Goal: Task Accomplishment & Management: Use online tool/utility

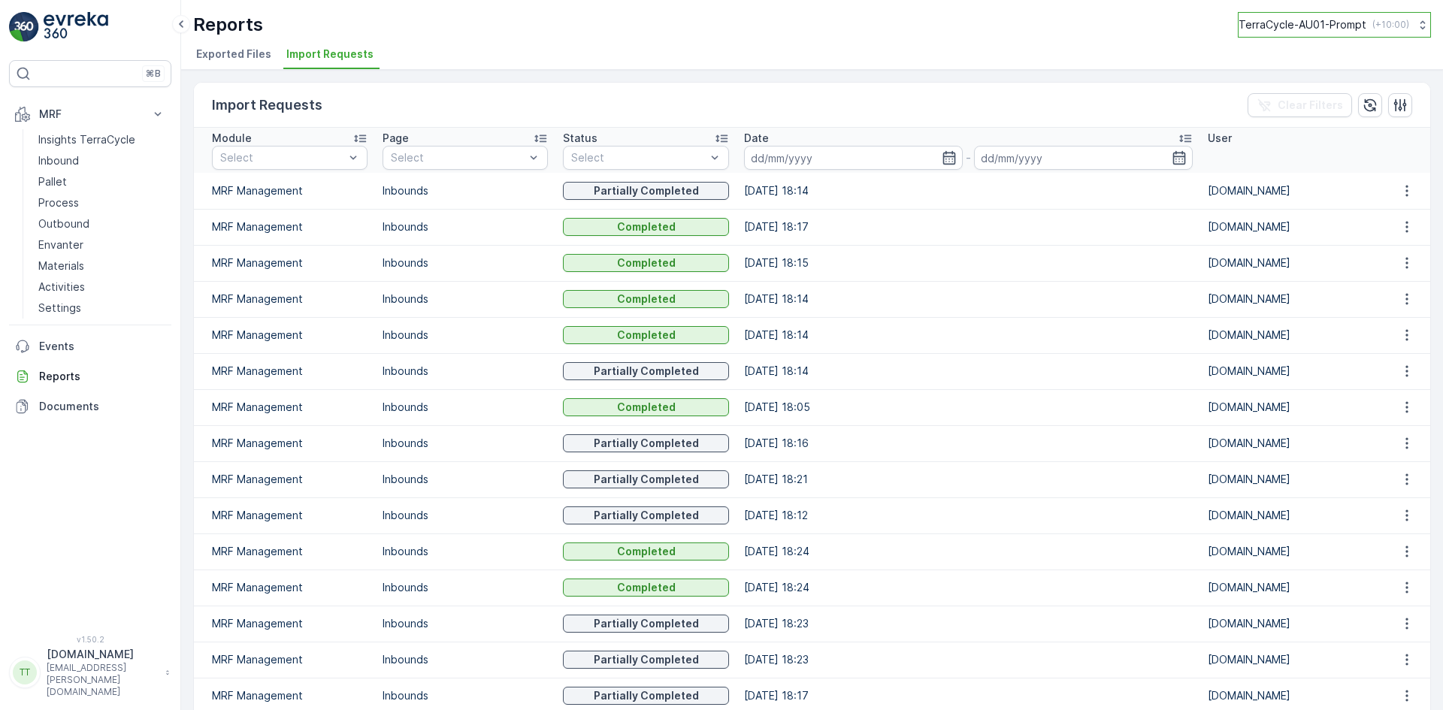
click at [1302, 23] on p "TerraCycle-AU01-Prompt" at bounding box center [1302, 24] width 128 height 15
type input "uk"
click at [1289, 130] on span "TerraCycle-UK02-Econpro" at bounding box center [1331, 123] width 167 height 15
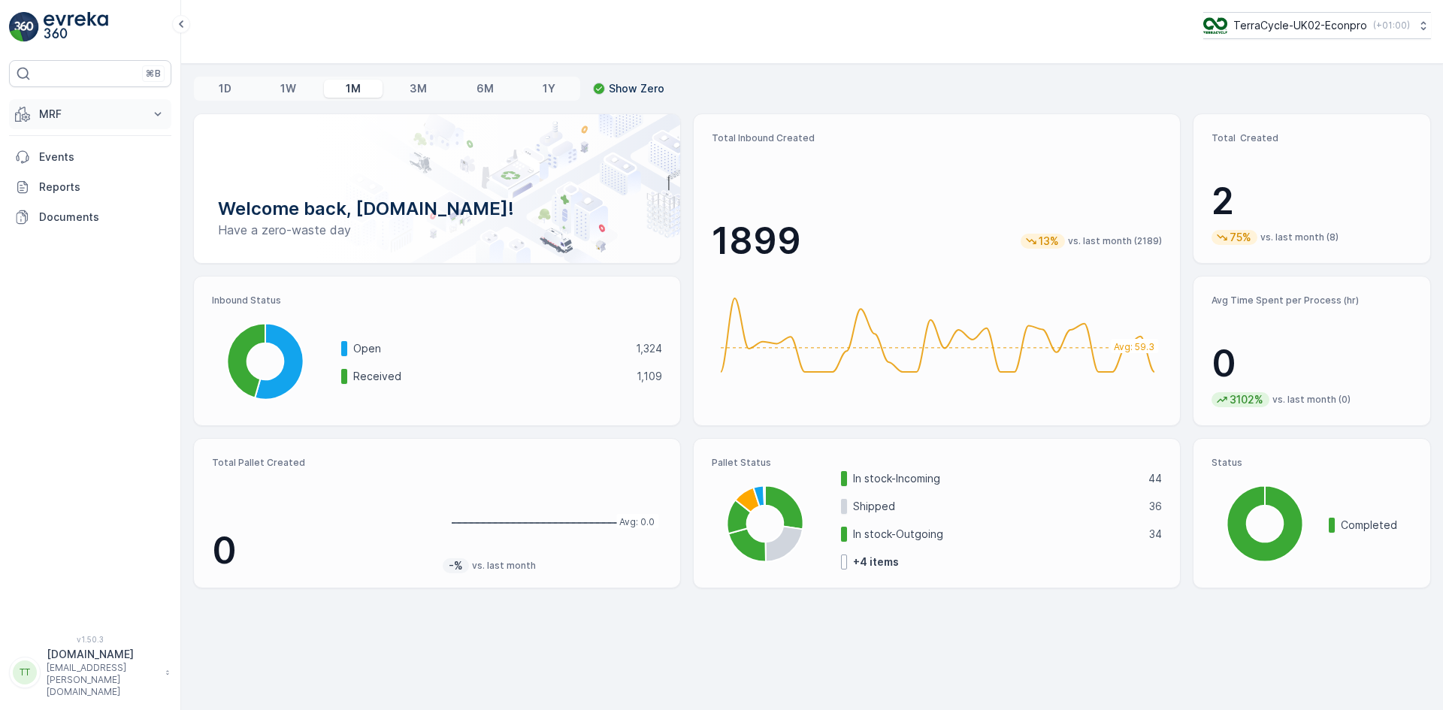
click at [72, 119] on p "MRF" at bounding box center [90, 114] width 102 height 15
click at [81, 228] on p "Outbound" at bounding box center [63, 223] width 51 height 15
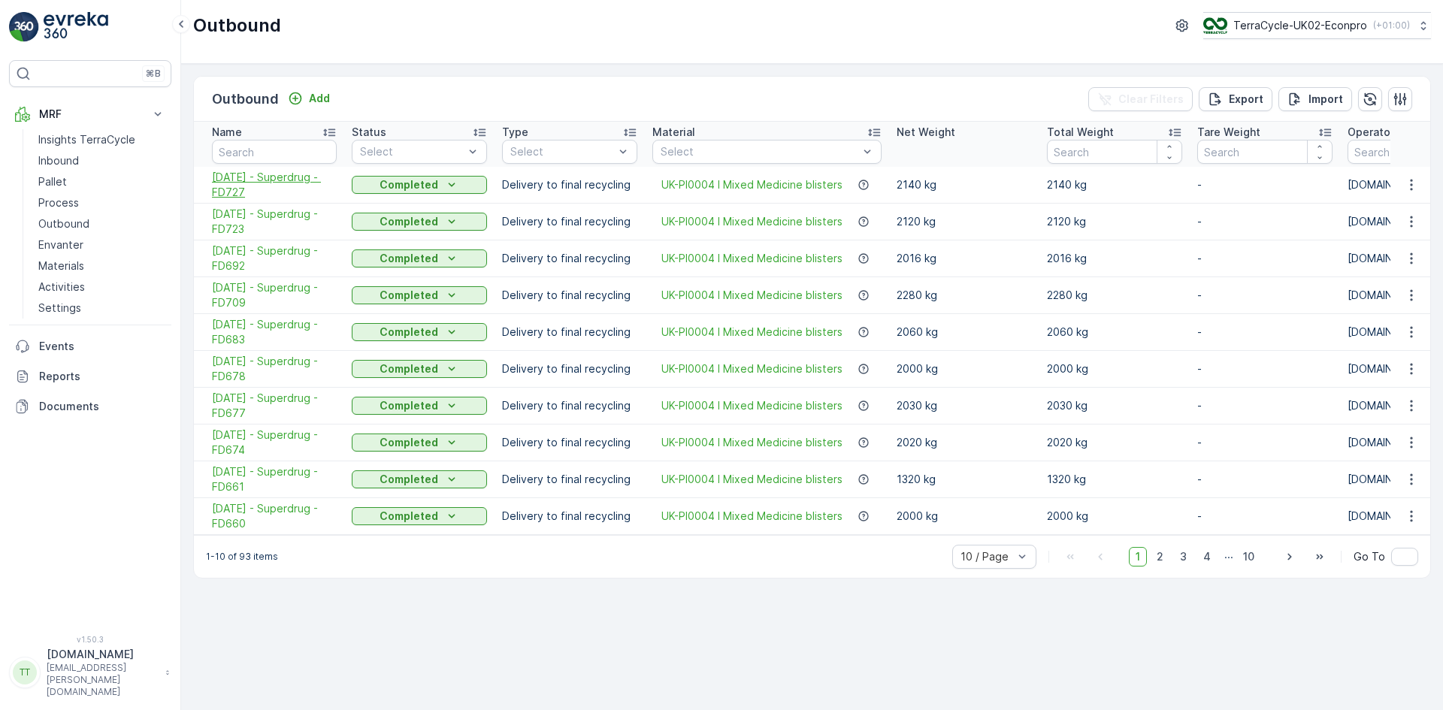
click at [243, 176] on span "06.08.2025 - Superdrug - FD727" at bounding box center [274, 185] width 125 height 30
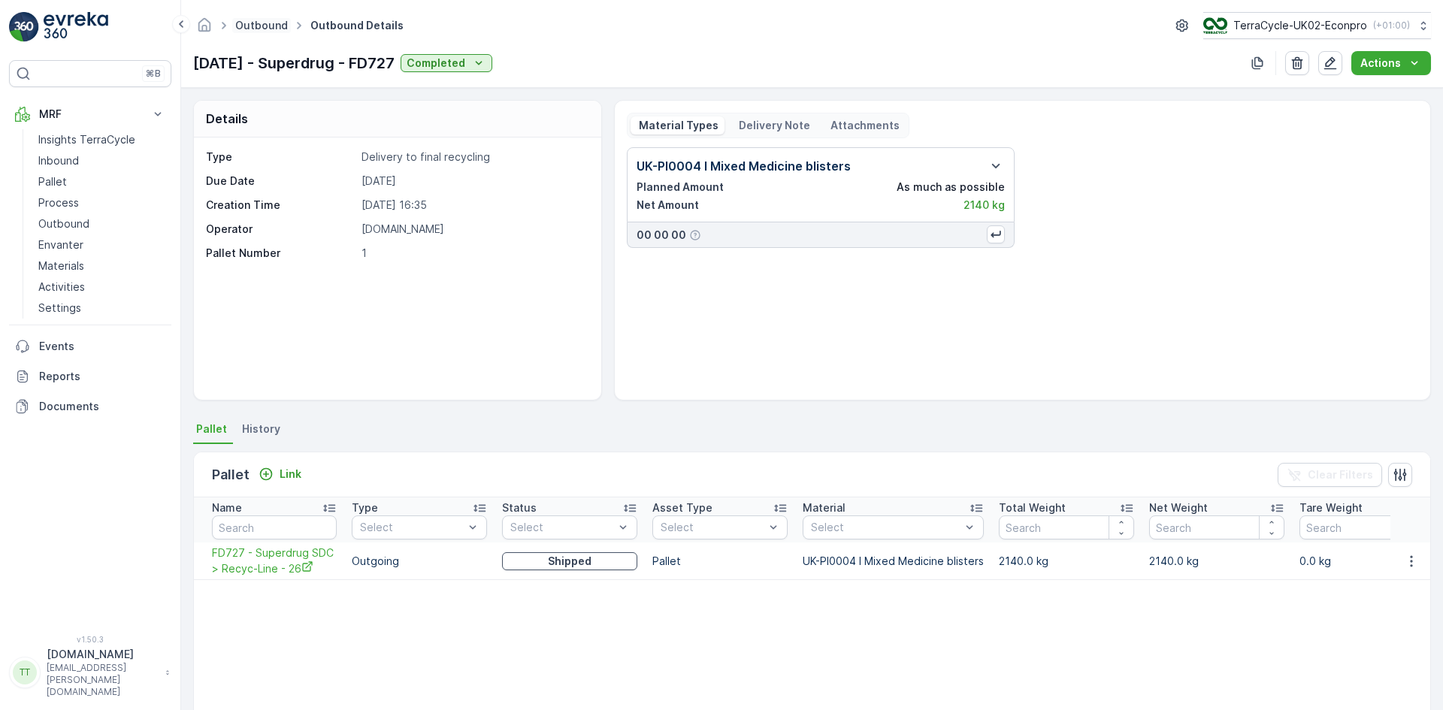
click at [248, 22] on link "Outbound" at bounding box center [261, 25] width 53 height 13
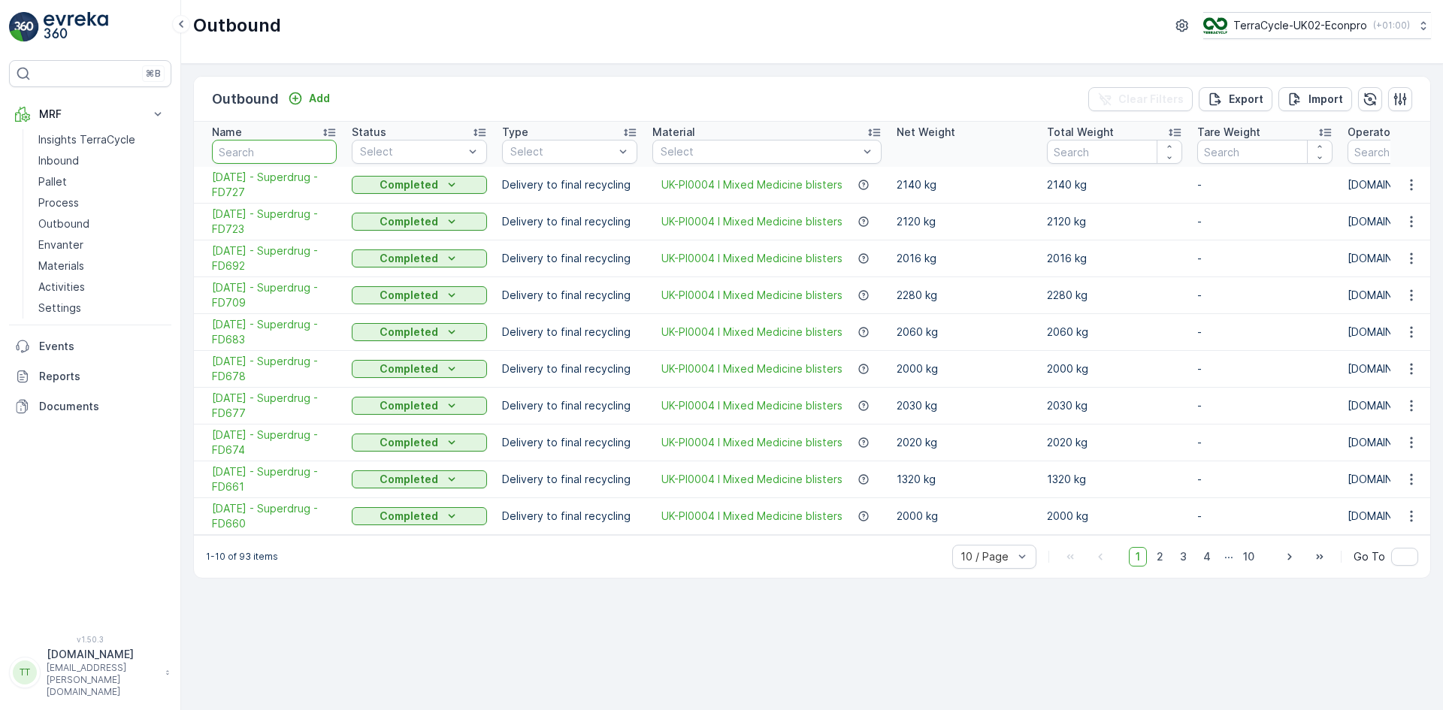
click at [261, 153] on input "text" at bounding box center [274, 152] width 125 height 24
type input "super"
click at [1077, 482] on span "20 / Page" at bounding box center [1076, 476] width 49 height 12
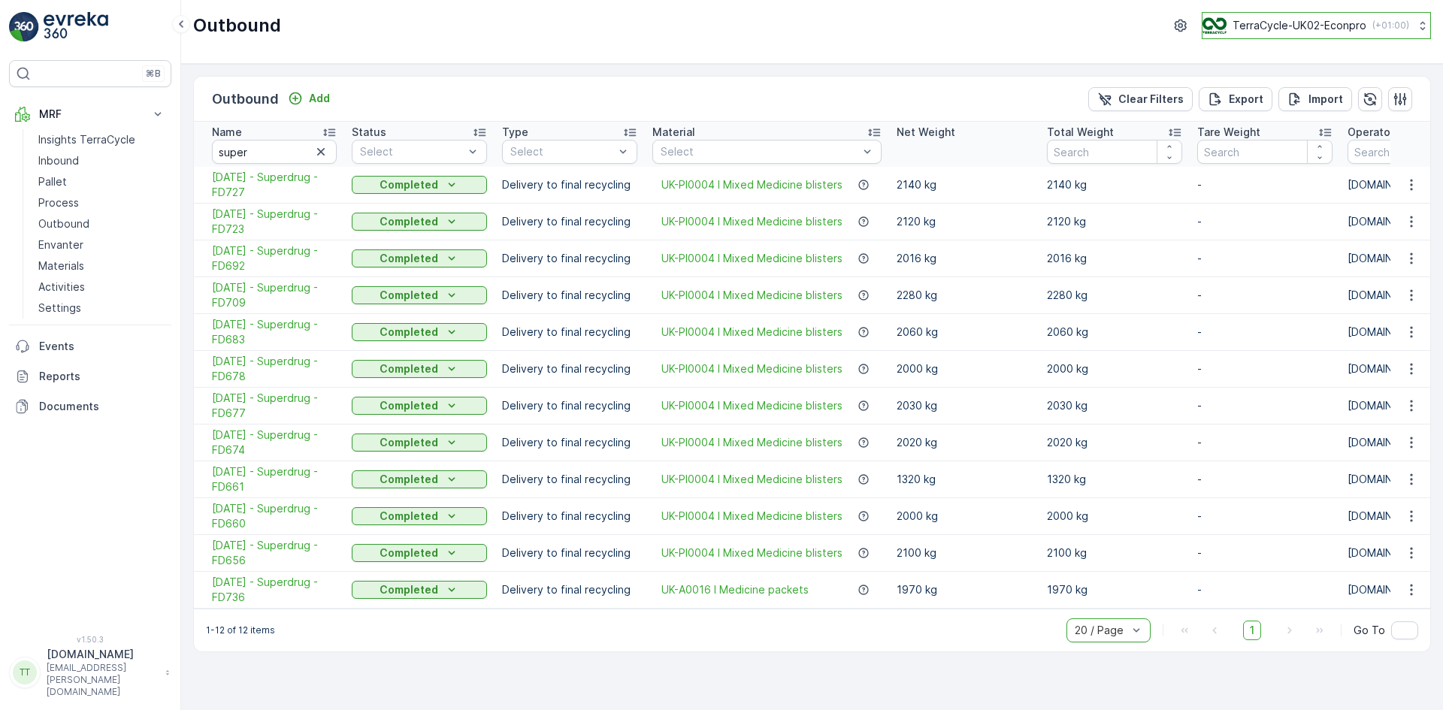
click at [1295, 26] on p "TerraCycle-UK02-Econpro" at bounding box center [1299, 25] width 134 height 15
type input "fr"
click at [1271, 143] on span "Europe/Paris (+02:00)" at bounding box center [1296, 139] width 168 height 12
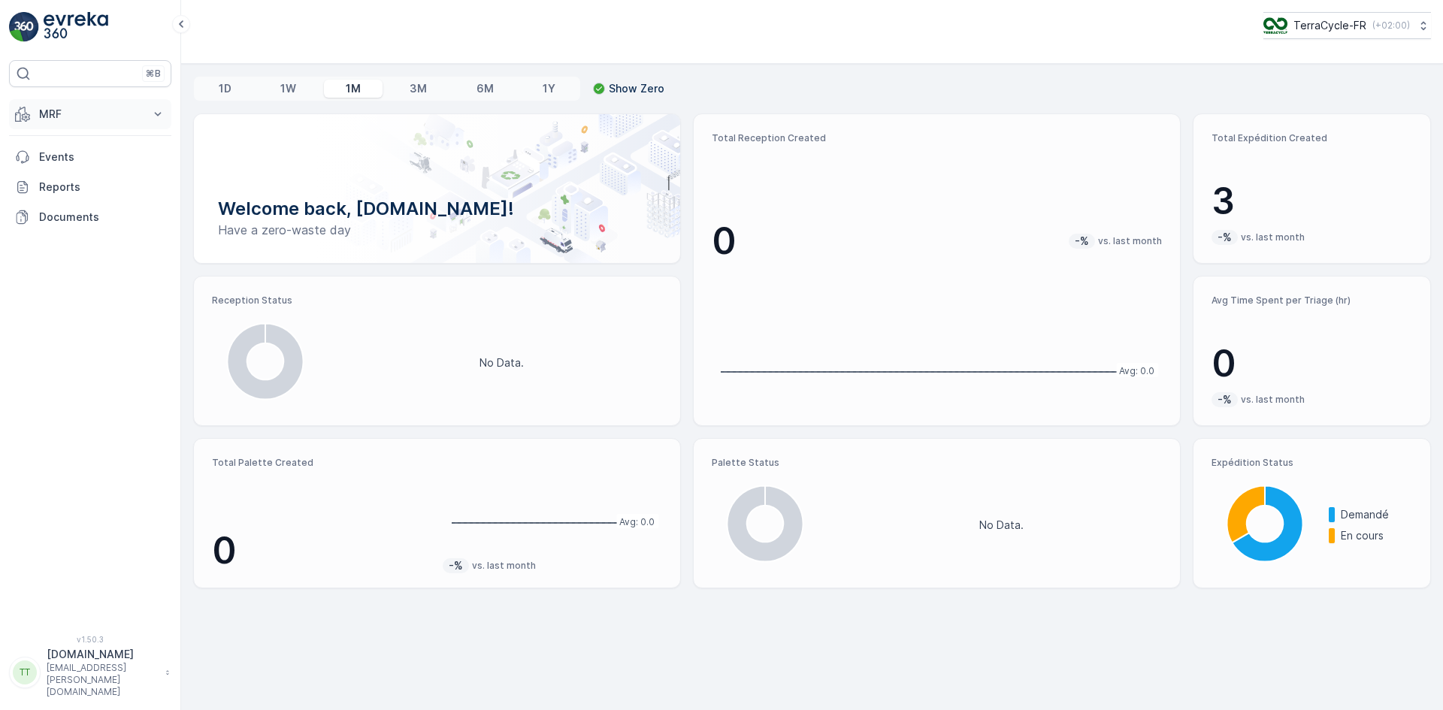
click at [87, 111] on p "MRF" at bounding box center [90, 114] width 102 height 15
click at [69, 230] on p "Expédition" at bounding box center [65, 223] width 54 height 15
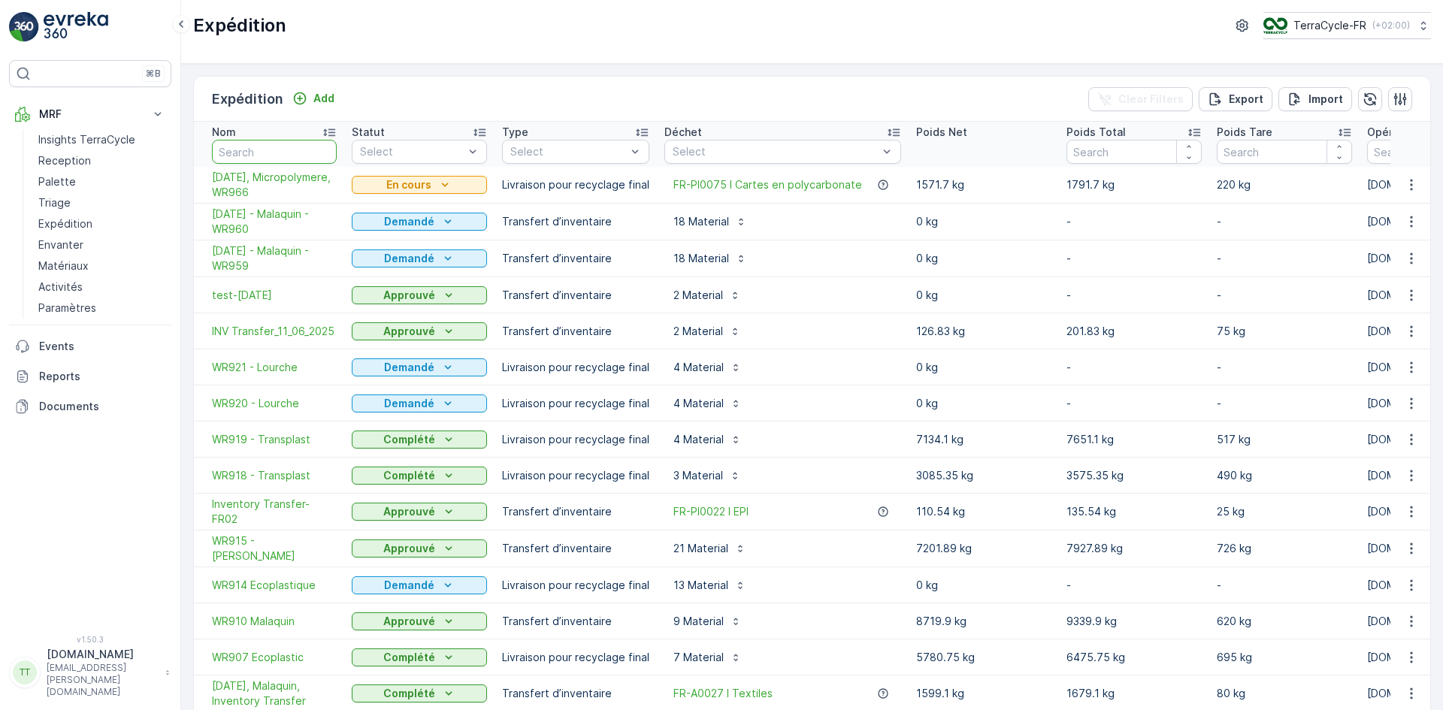
click at [261, 152] on input "text" at bounding box center [274, 152] width 125 height 24
type input "830"
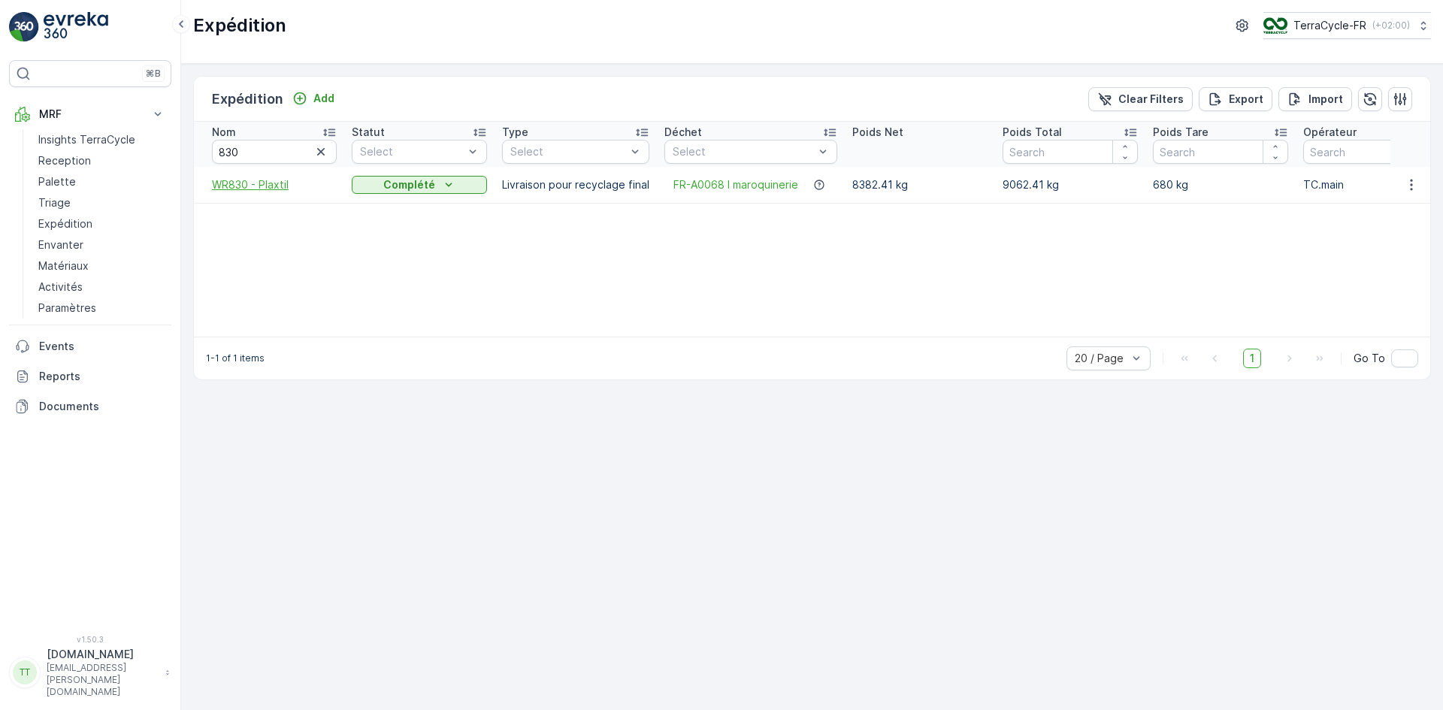
click at [268, 177] on span "WR830 - Plaxtil" at bounding box center [274, 184] width 125 height 15
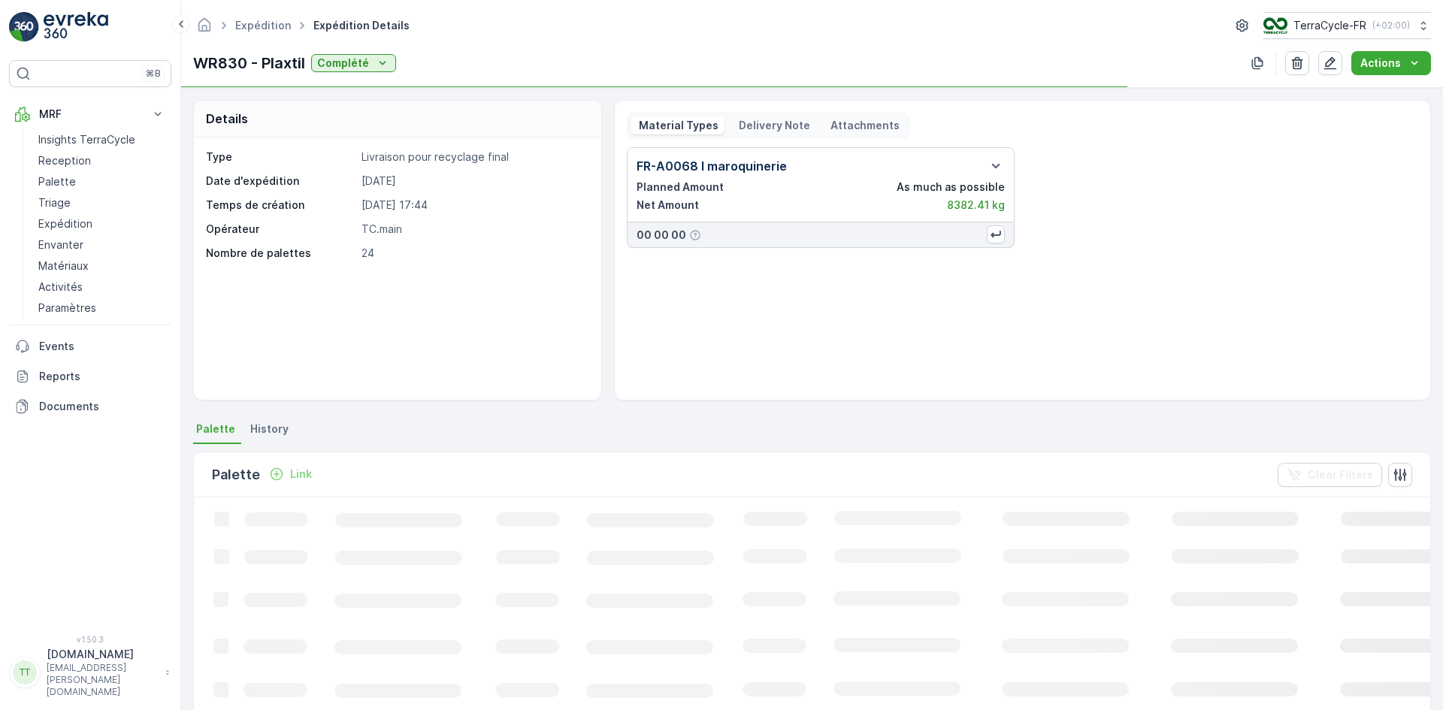
click at [750, 131] on p "Delivery Note" at bounding box center [773, 125] width 74 height 15
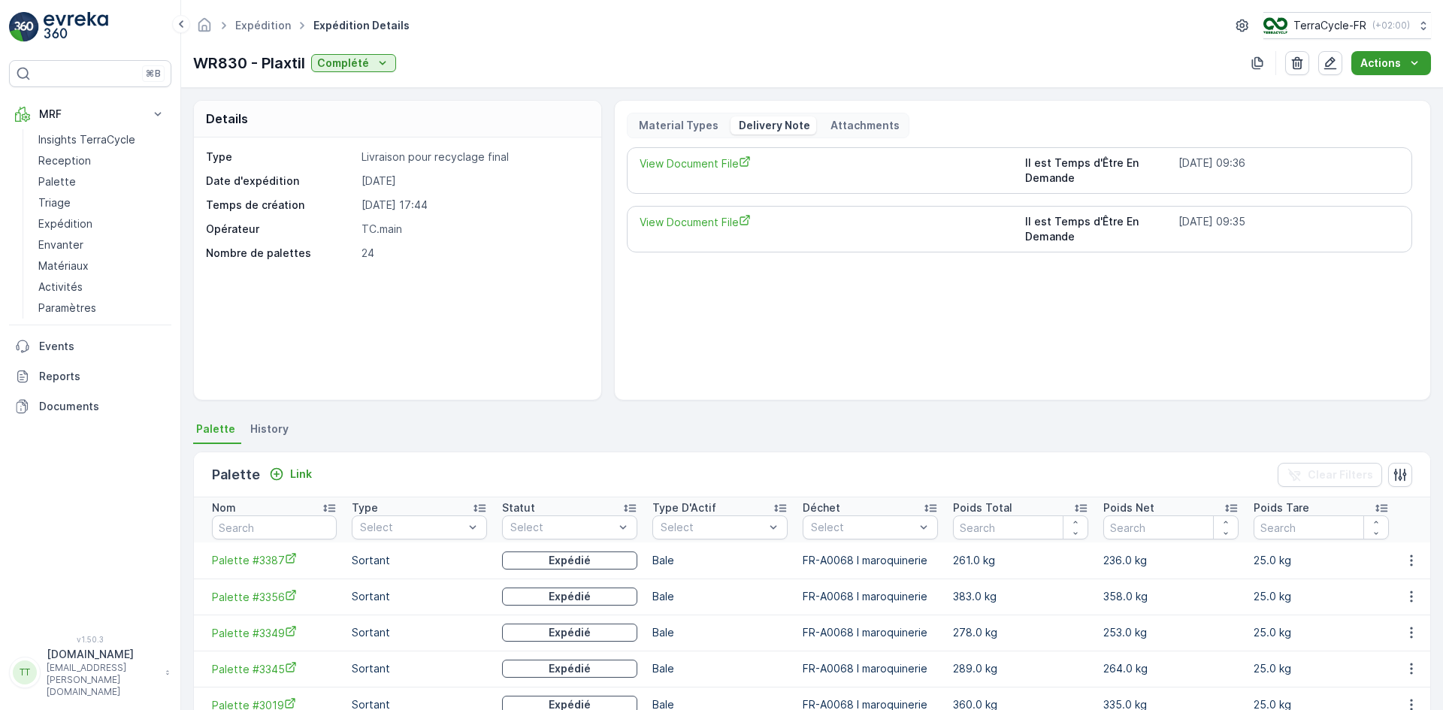
click at [1390, 65] on p "Actions" at bounding box center [1380, 63] width 41 height 15
click at [1389, 92] on span "Create Delivery Note" at bounding box center [1384, 91] width 108 height 15
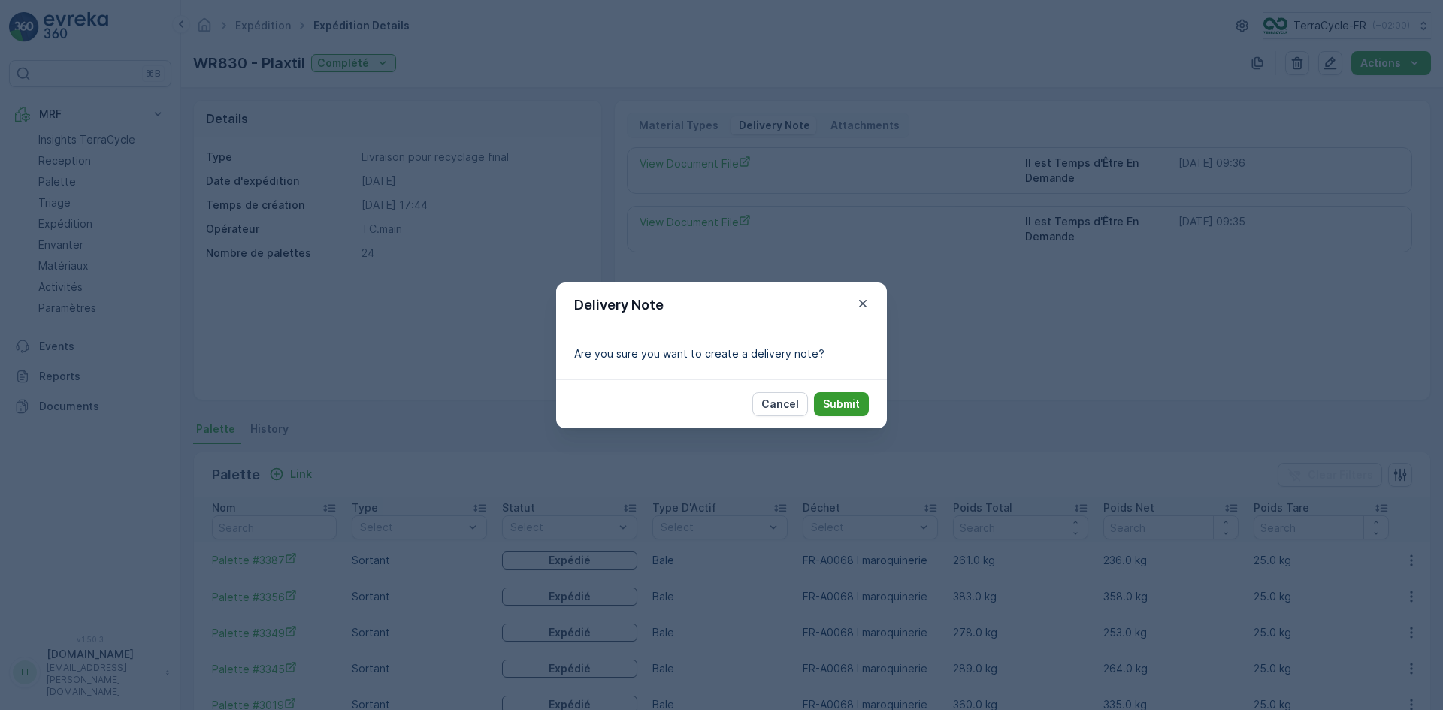
click at [849, 400] on p "Submit" at bounding box center [841, 404] width 37 height 15
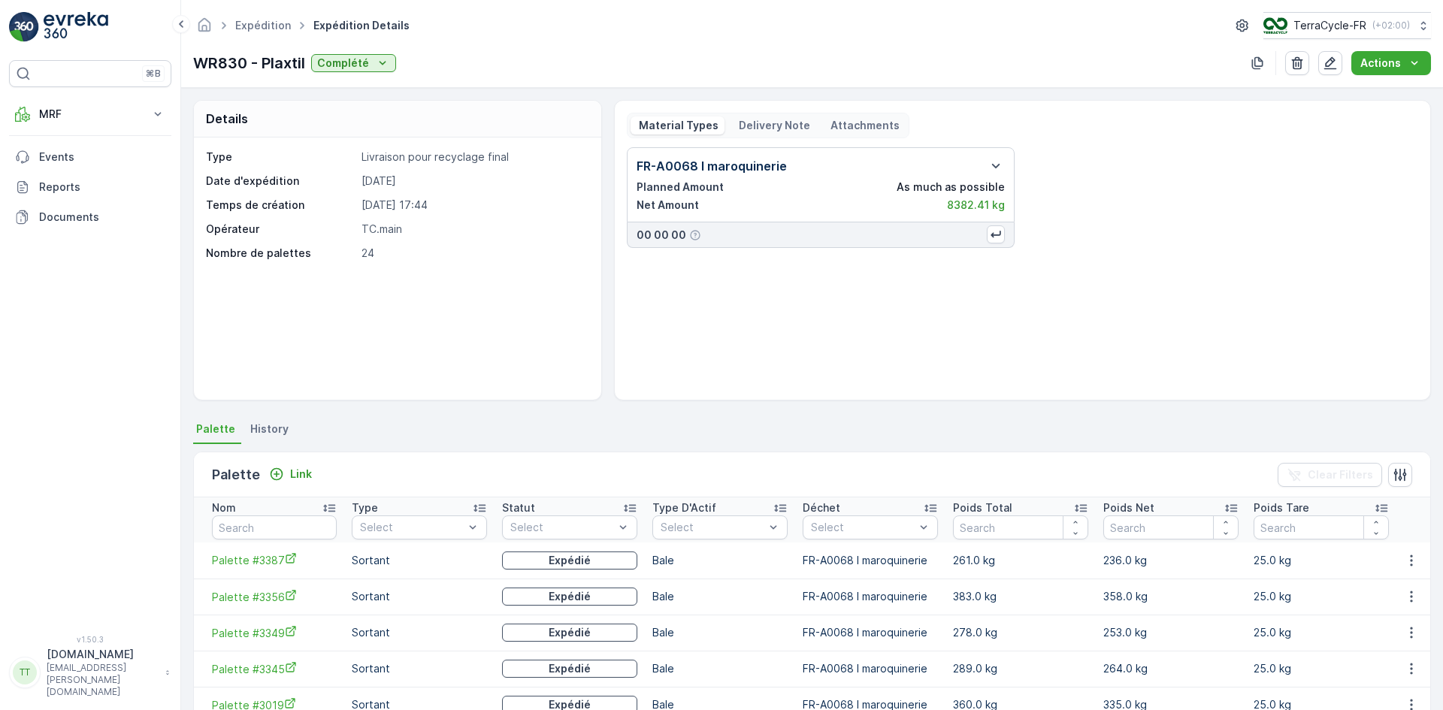
click at [772, 129] on p "Delivery Note" at bounding box center [773, 125] width 74 height 15
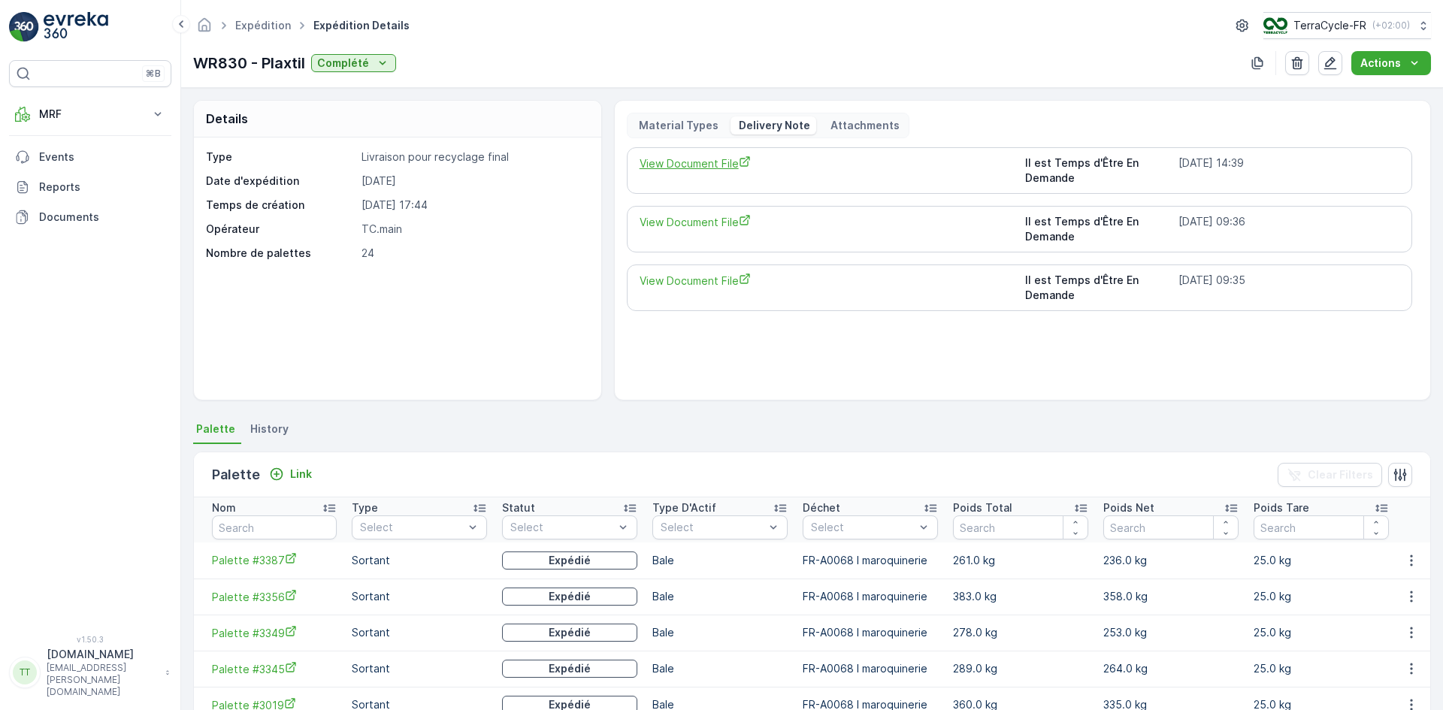
click at [708, 161] on span "View Document File" at bounding box center [826, 164] width 374 height 16
click at [271, 27] on link "Expédition" at bounding box center [263, 25] width 56 height 13
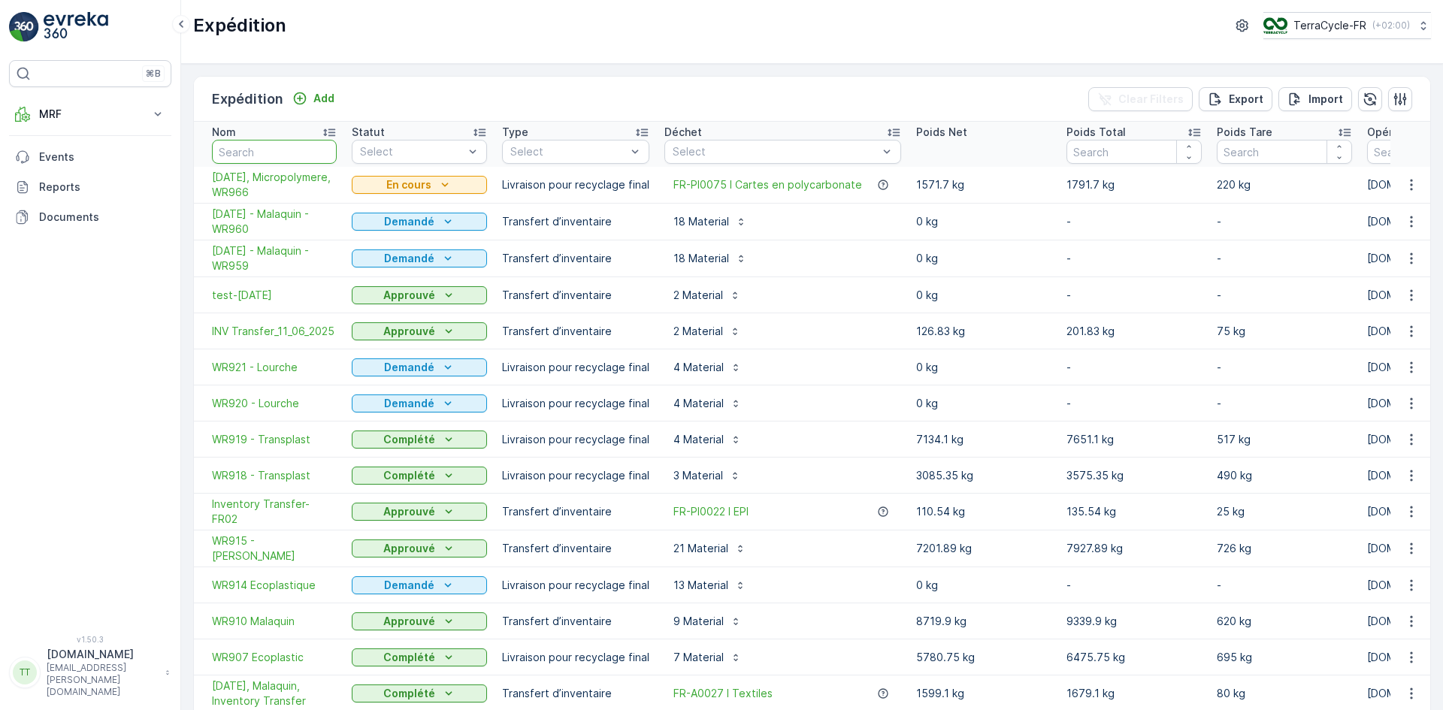
click at [274, 152] on input "text" at bounding box center [274, 152] width 125 height 24
type input "865"
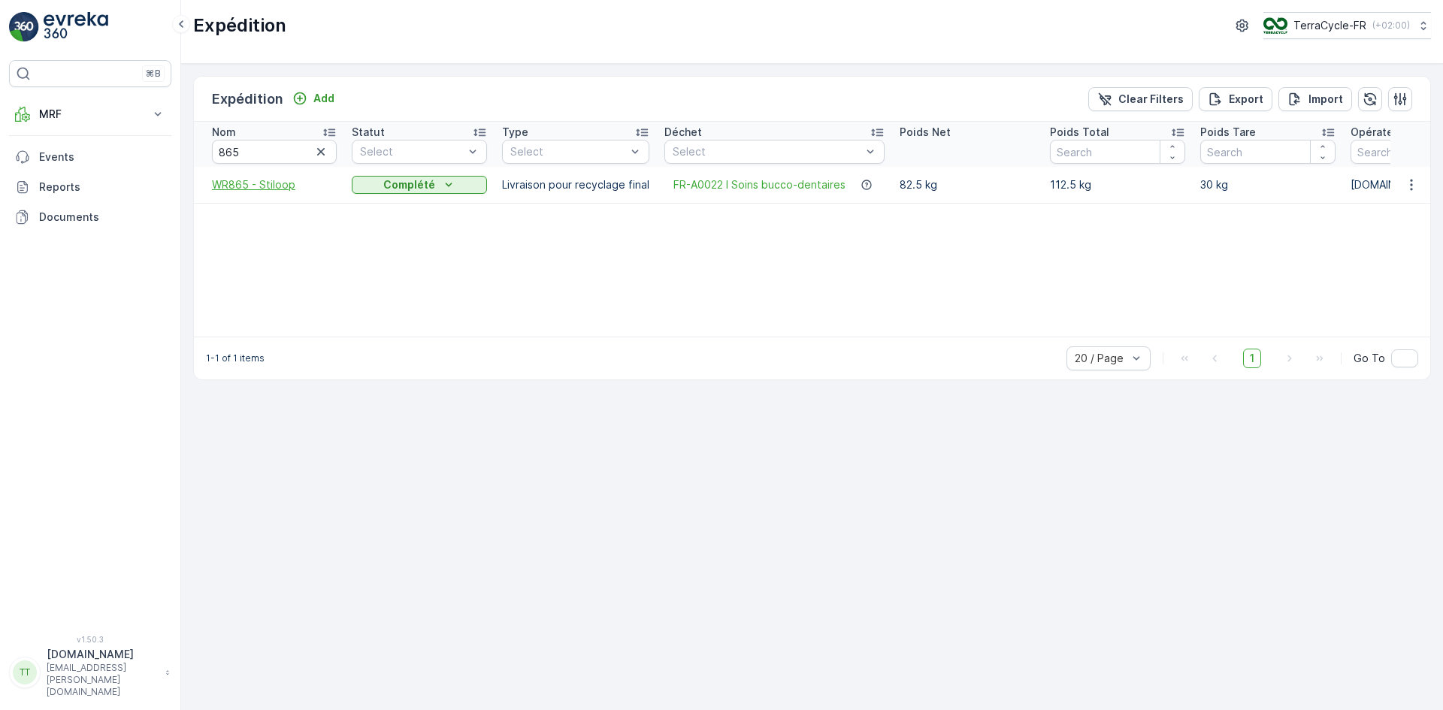
click at [266, 177] on span "WR865 - Stiloop" at bounding box center [274, 184] width 125 height 15
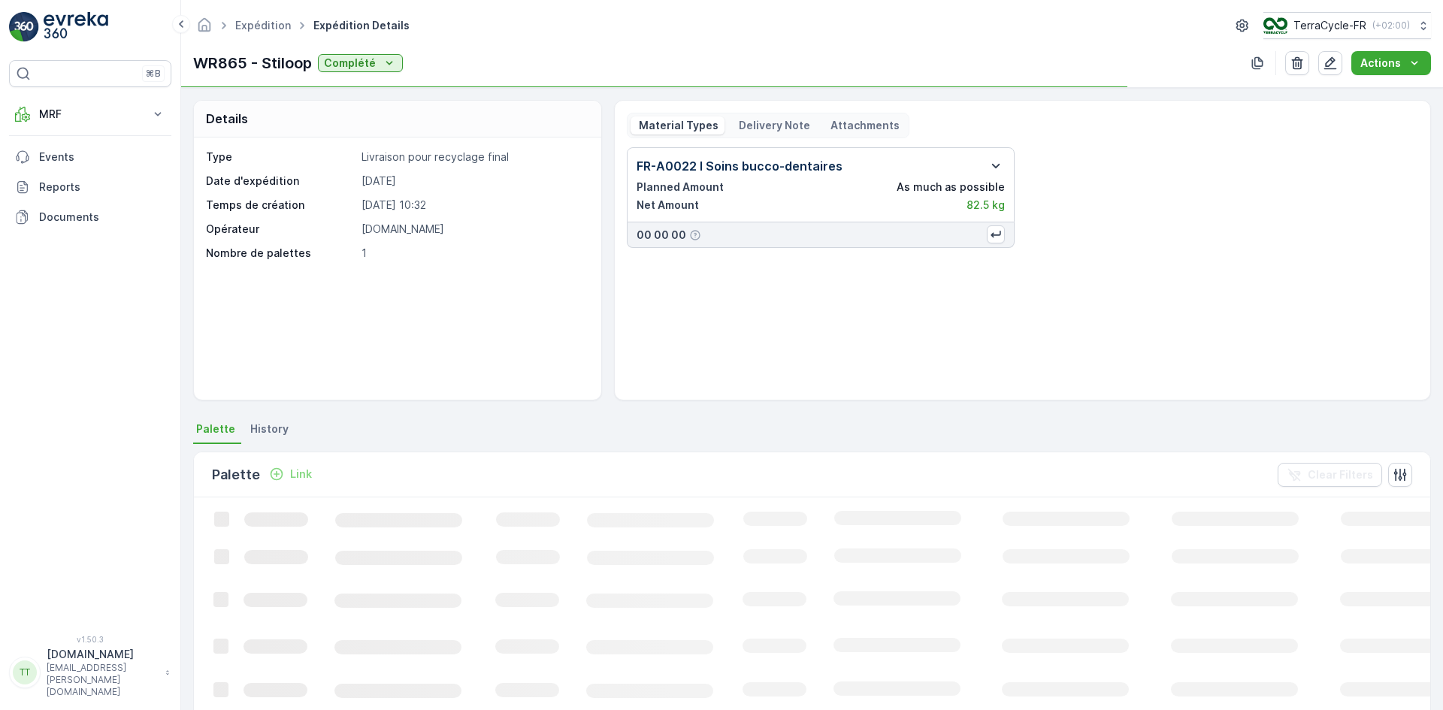
click at [1001, 165] on icon "button" at bounding box center [996, 166] width 18 height 18
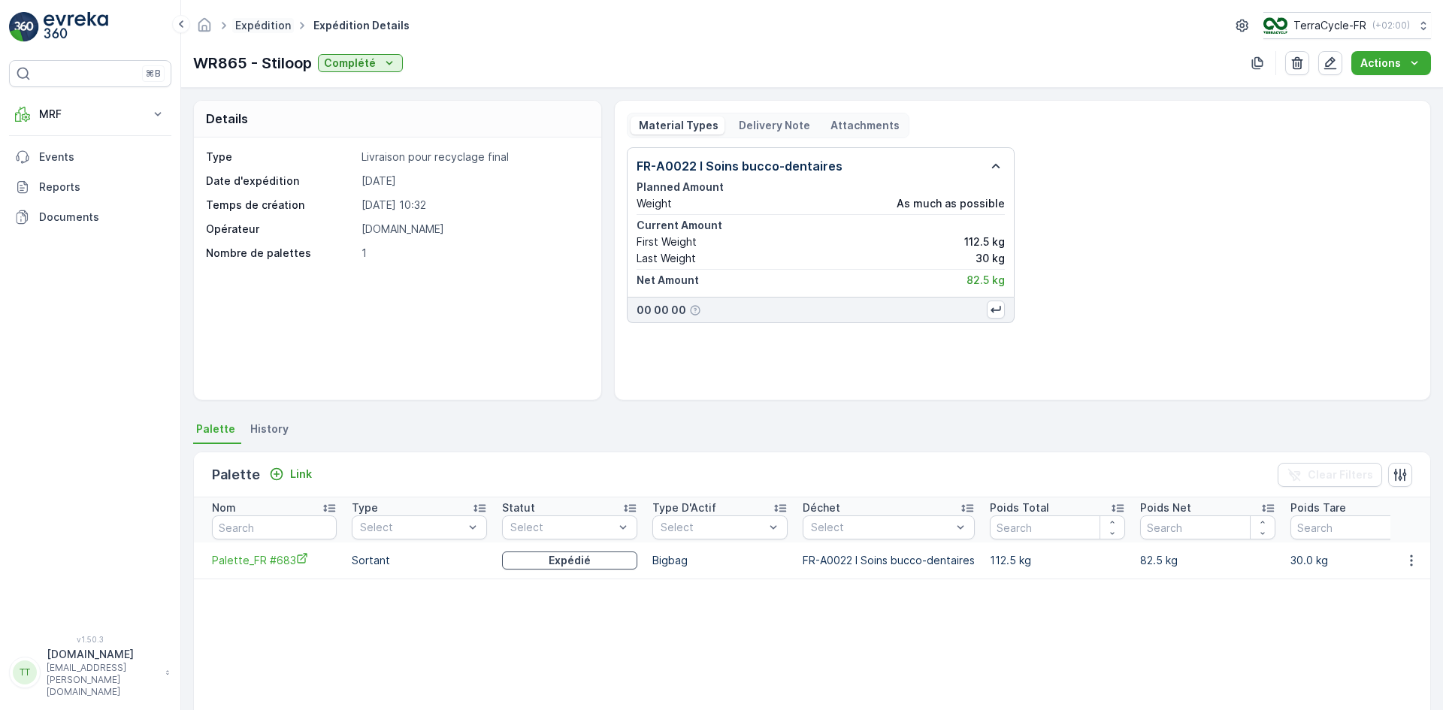
click at [269, 28] on link "Expédition" at bounding box center [263, 25] width 56 height 13
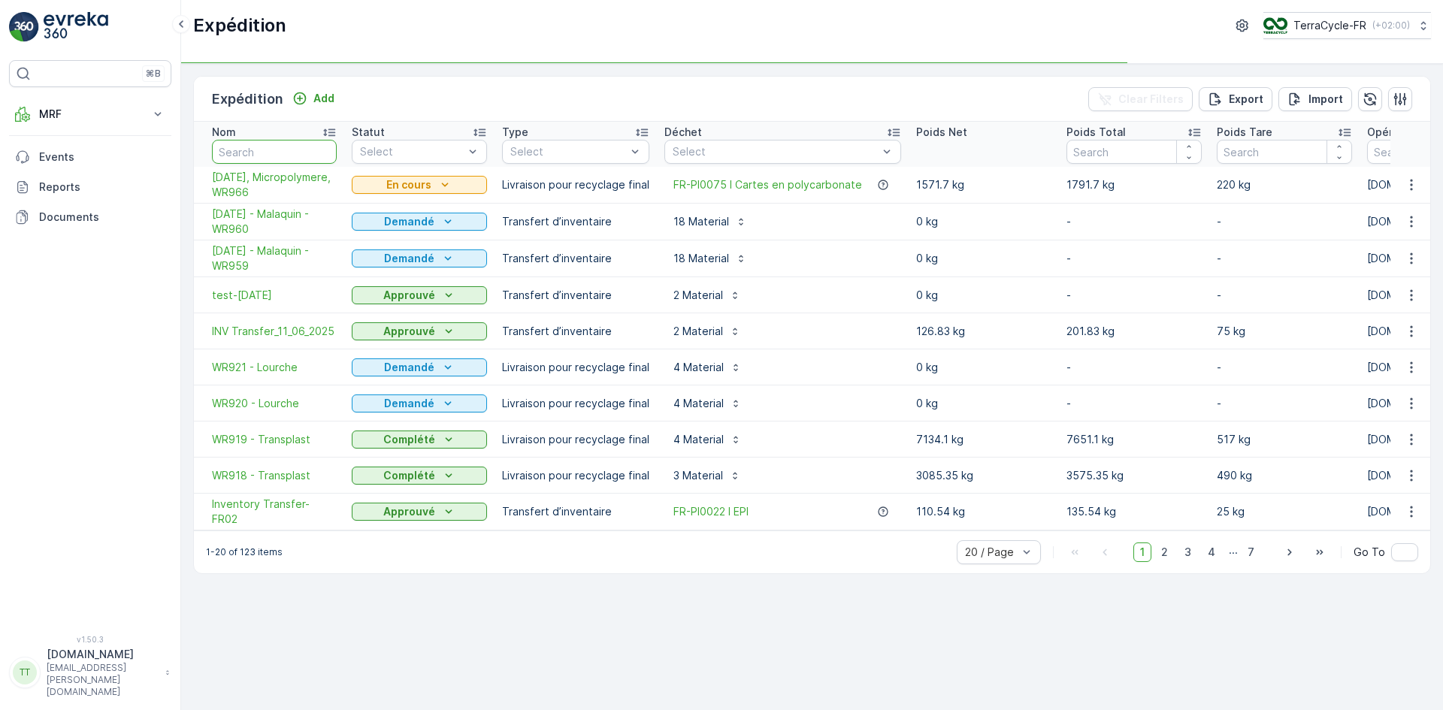
click at [283, 156] on input "text" at bounding box center [274, 152] width 125 height 24
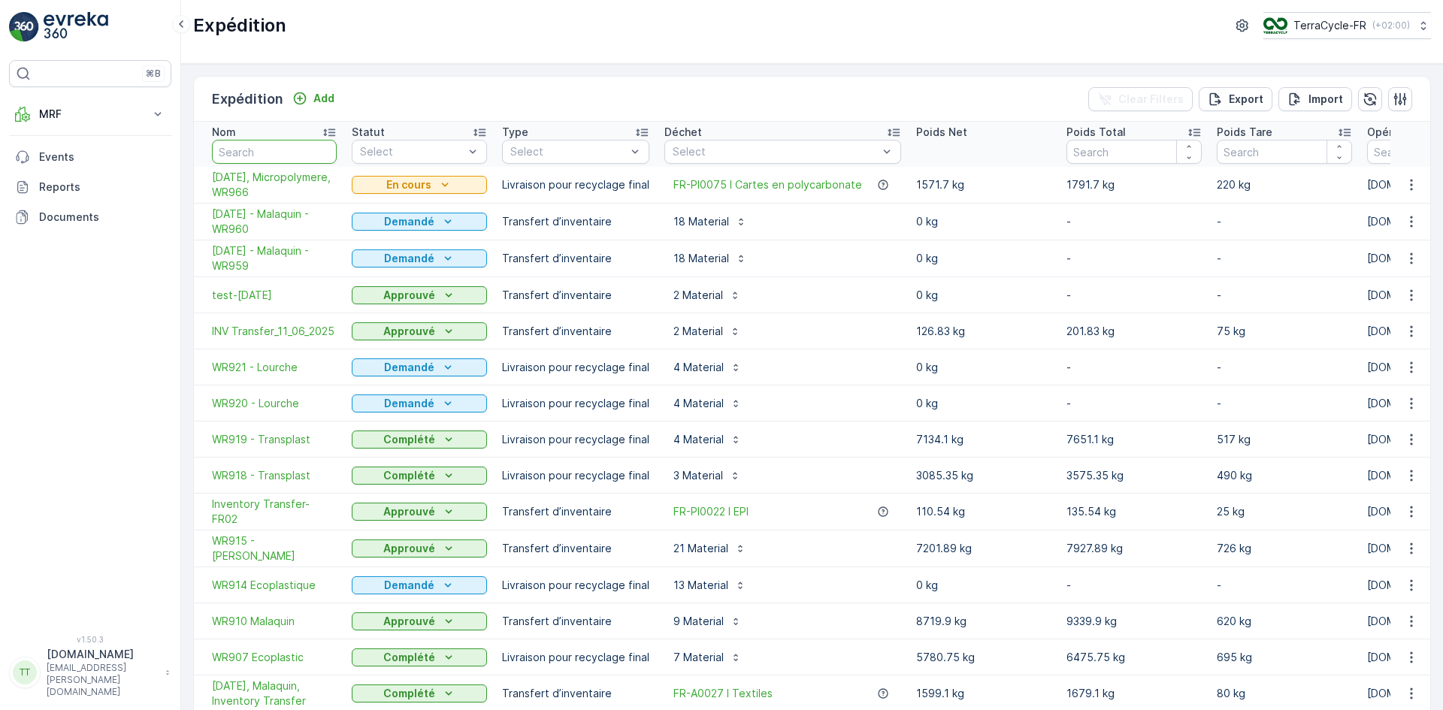
click at [283, 156] on input "text" at bounding box center [274, 152] width 125 height 24
type input "888"
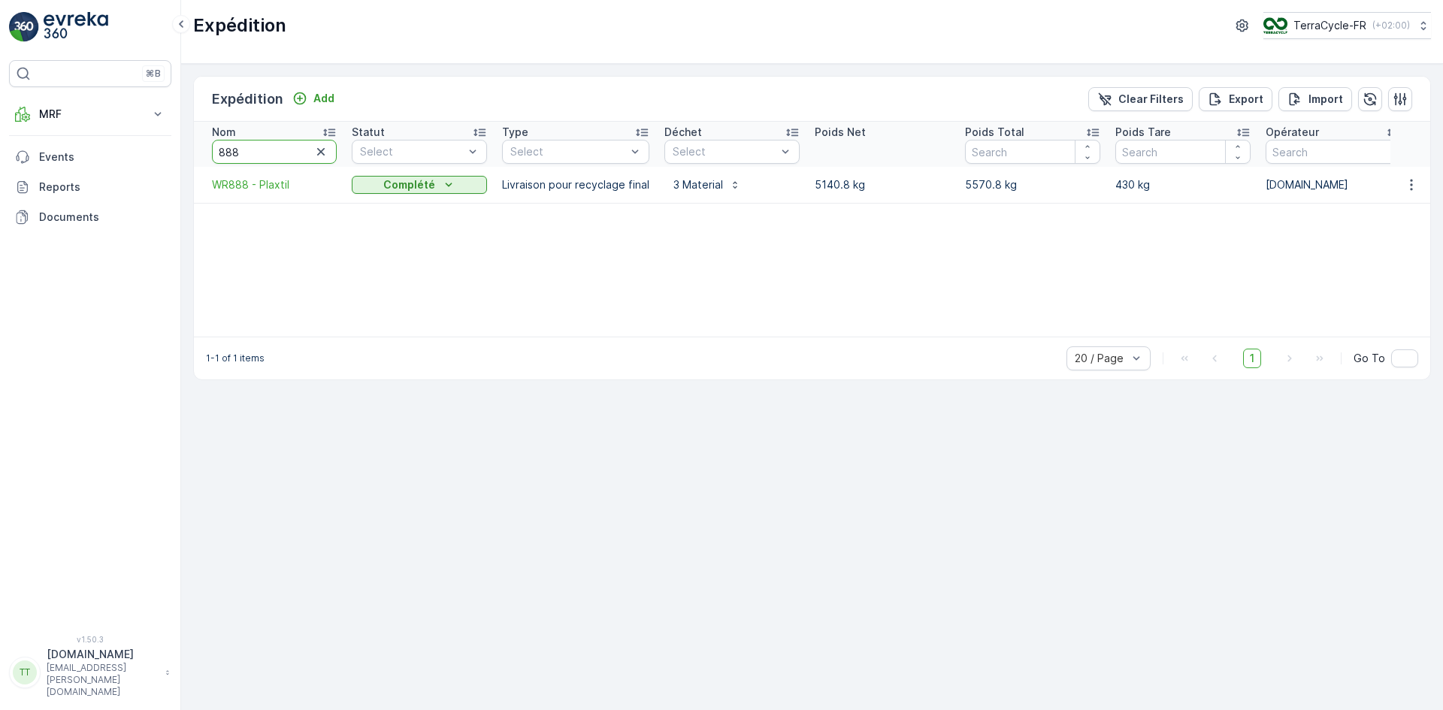
drag, startPoint x: 225, startPoint y: 155, endPoint x: 263, endPoint y: 155, distance: 37.6
click at [263, 155] on input "888" at bounding box center [274, 152] width 125 height 24
type input "826"
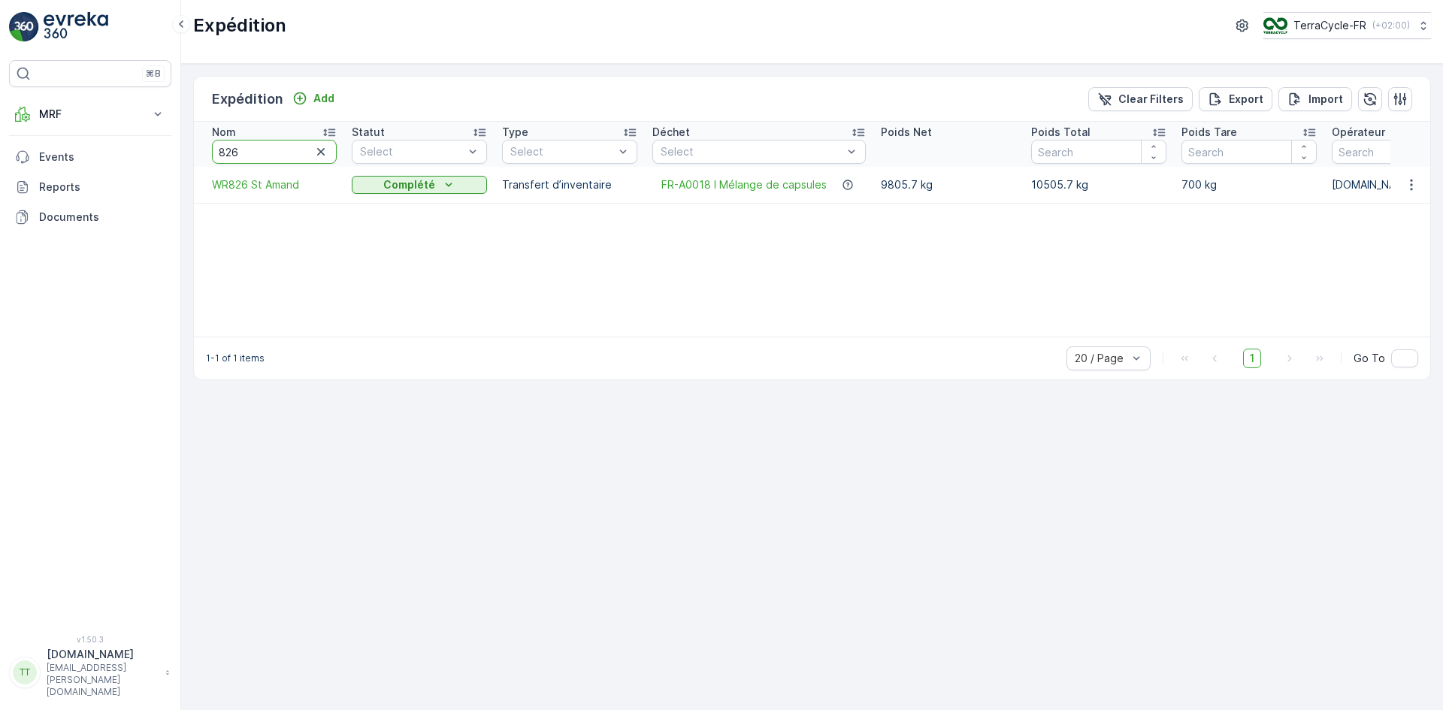
drag, startPoint x: 234, startPoint y: 156, endPoint x: 258, endPoint y: 128, distance: 37.3
click at [264, 156] on input "826" at bounding box center [274, 152] width 125 height 24
type input "827"
drag, startPoint x: 232, startPoint y: 149, endPoint x: 252, endPoint y: 151, distance: 20.4
click at [252, 151] on input "827" at bounding box center [274, 152] width 125 height 24
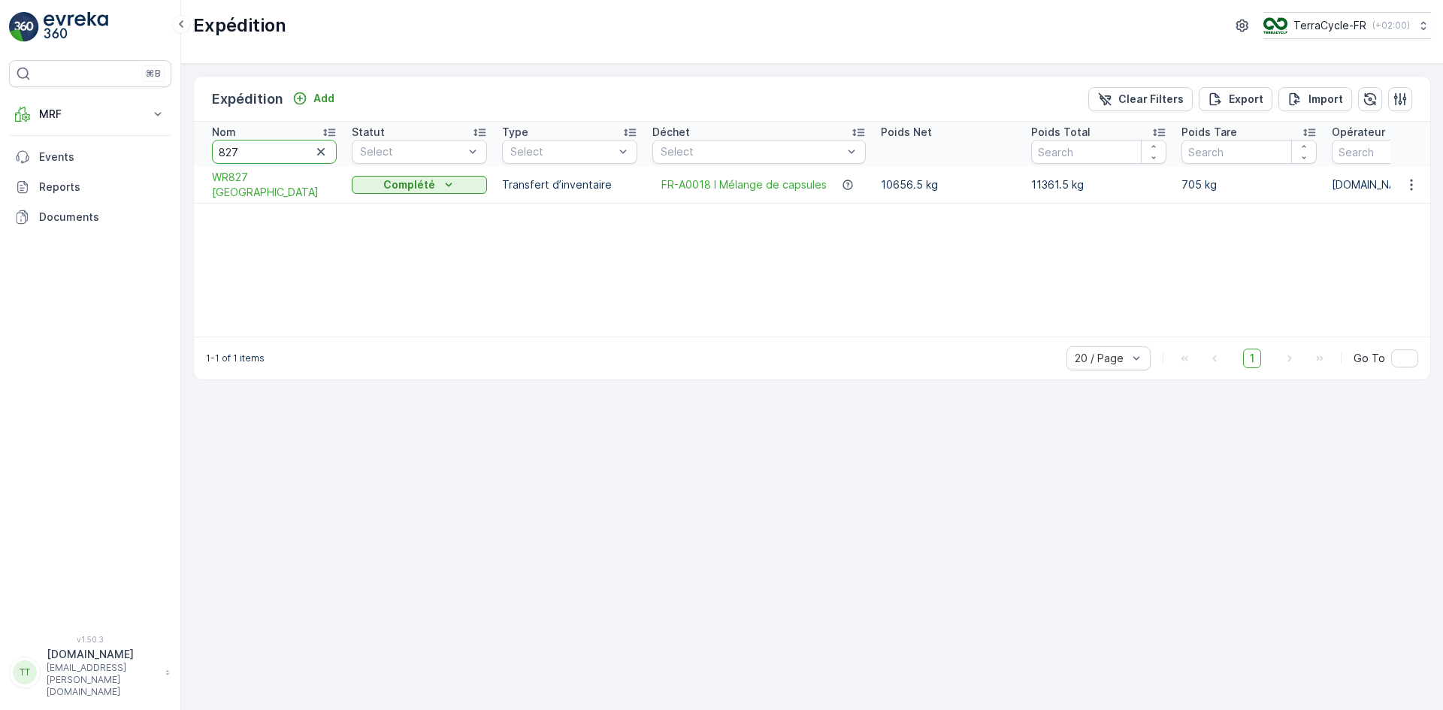
type input "828"
click at [228, 153] on input "828" at bounding box center [274, 152] width 125 height 24
type input "888"
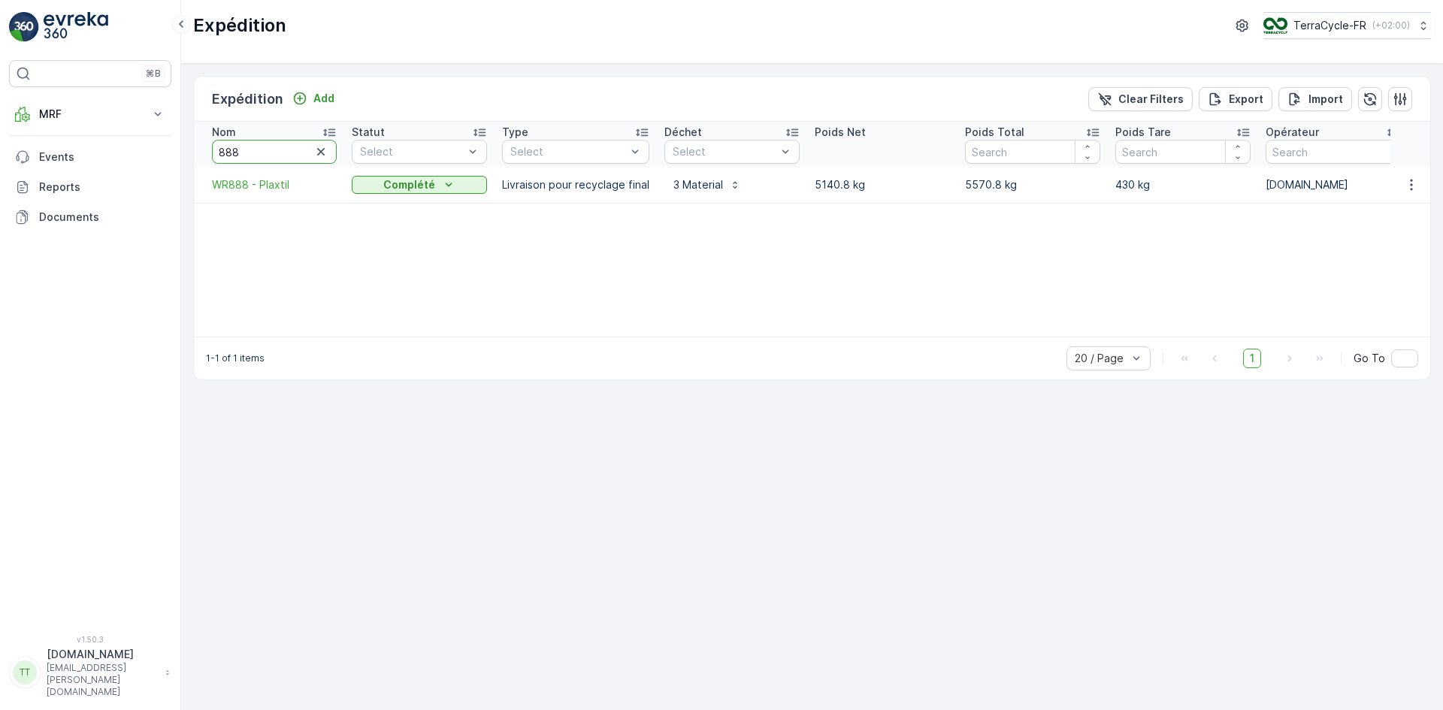
drag, startPoint x: 250, startPoint y: 146, endPoint x: 195, endPoint y: 154, distance: 55.5
click at [195, 154] on th "Nom 888" at bounding box center [269, 144] width 150 height 45
type input "901"
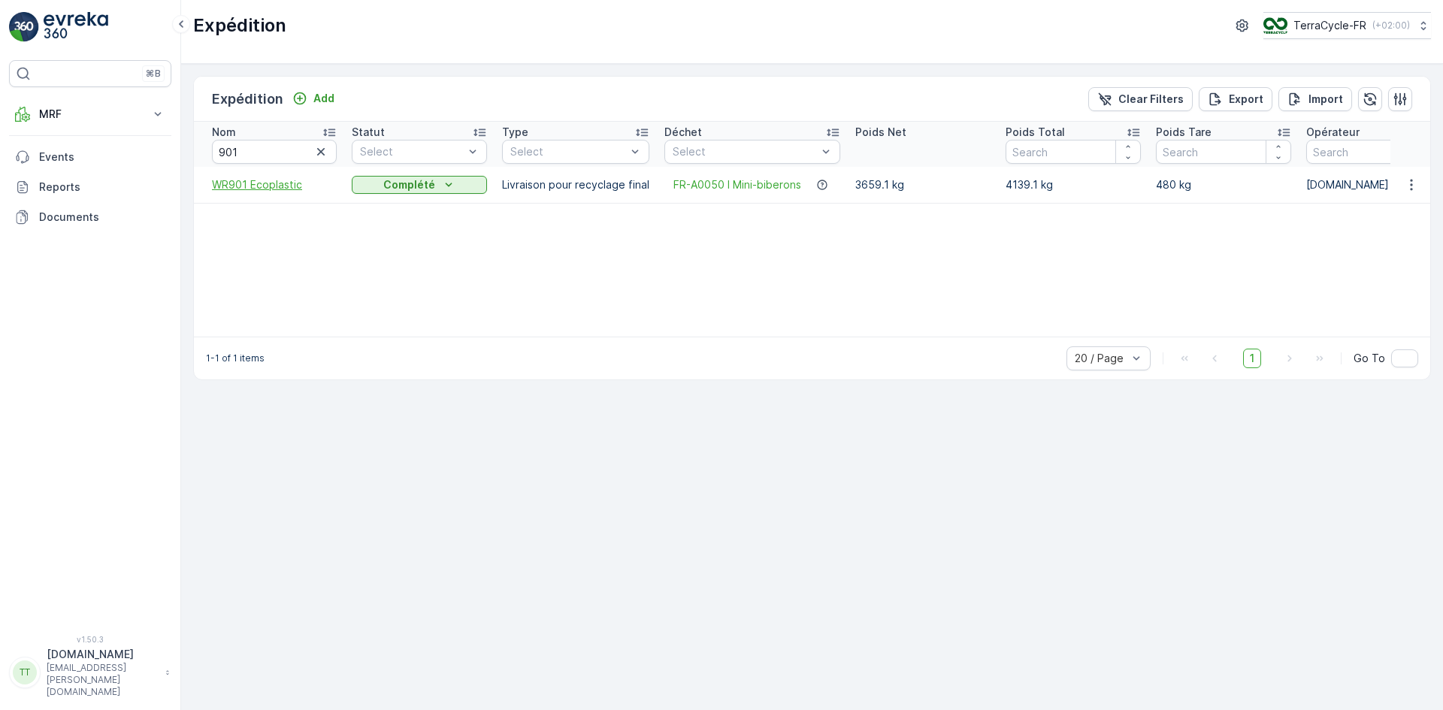
click at [264, 187] on span "WR901 Ecoplastic" at bounding box center [274, 184] width 125 height 15
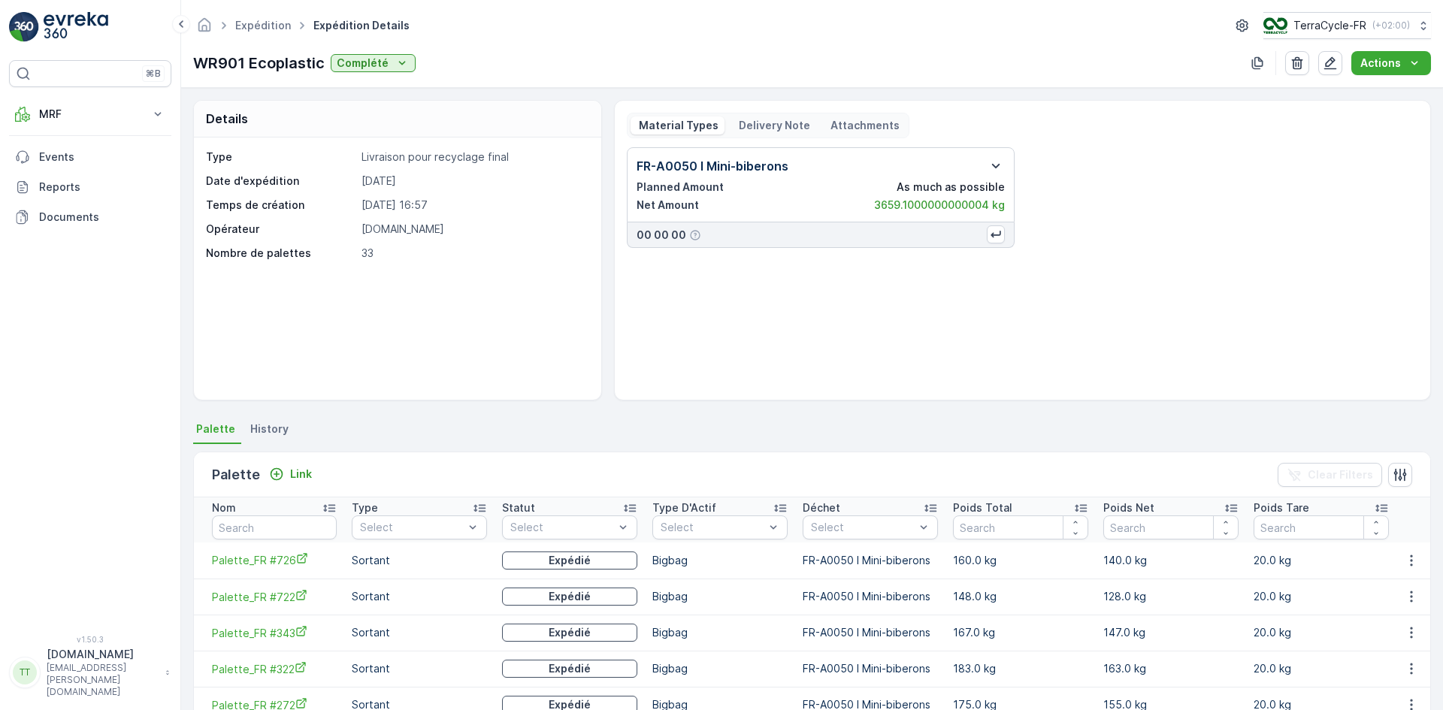
click at [992, 165] on icon "button" at bounding box center [996, 166] width 8 height 5
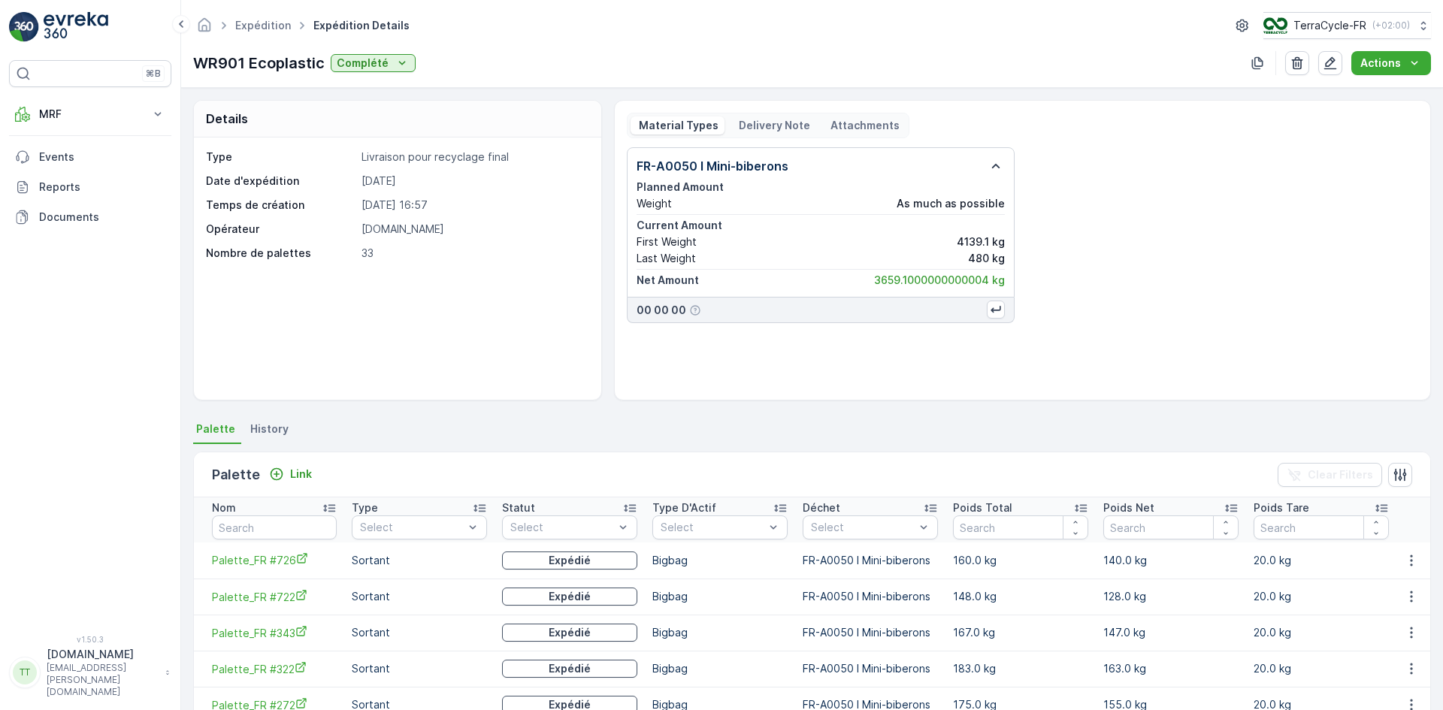
click at [770, 120] on p "Delivery Note" at bounding box center [773, 125] width 74 height 15
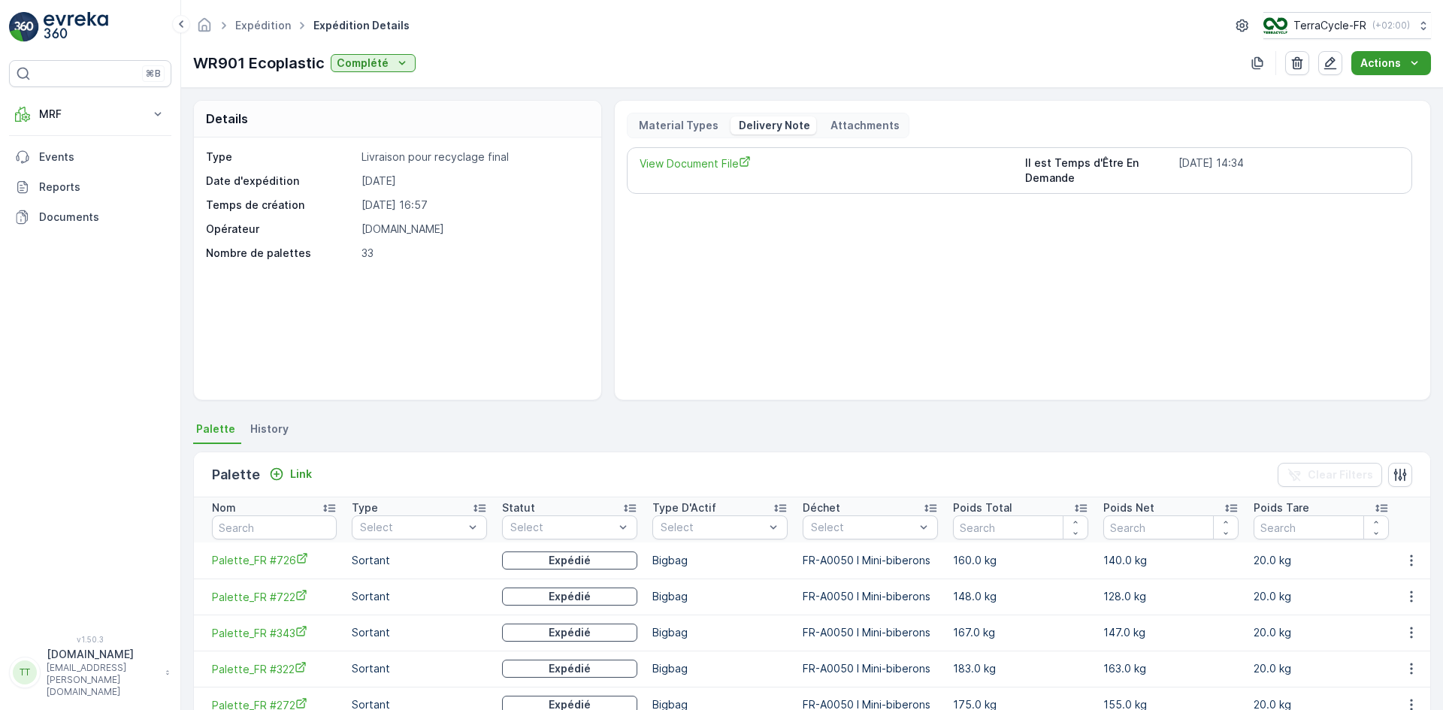
click at [1404, 62] on div "Actions" at bounding box center [1391, 63] width 62 height 15
click at [1387, 88] on span "Create Delivery Note" at bounding box center [1384, 91] width 108 height 15
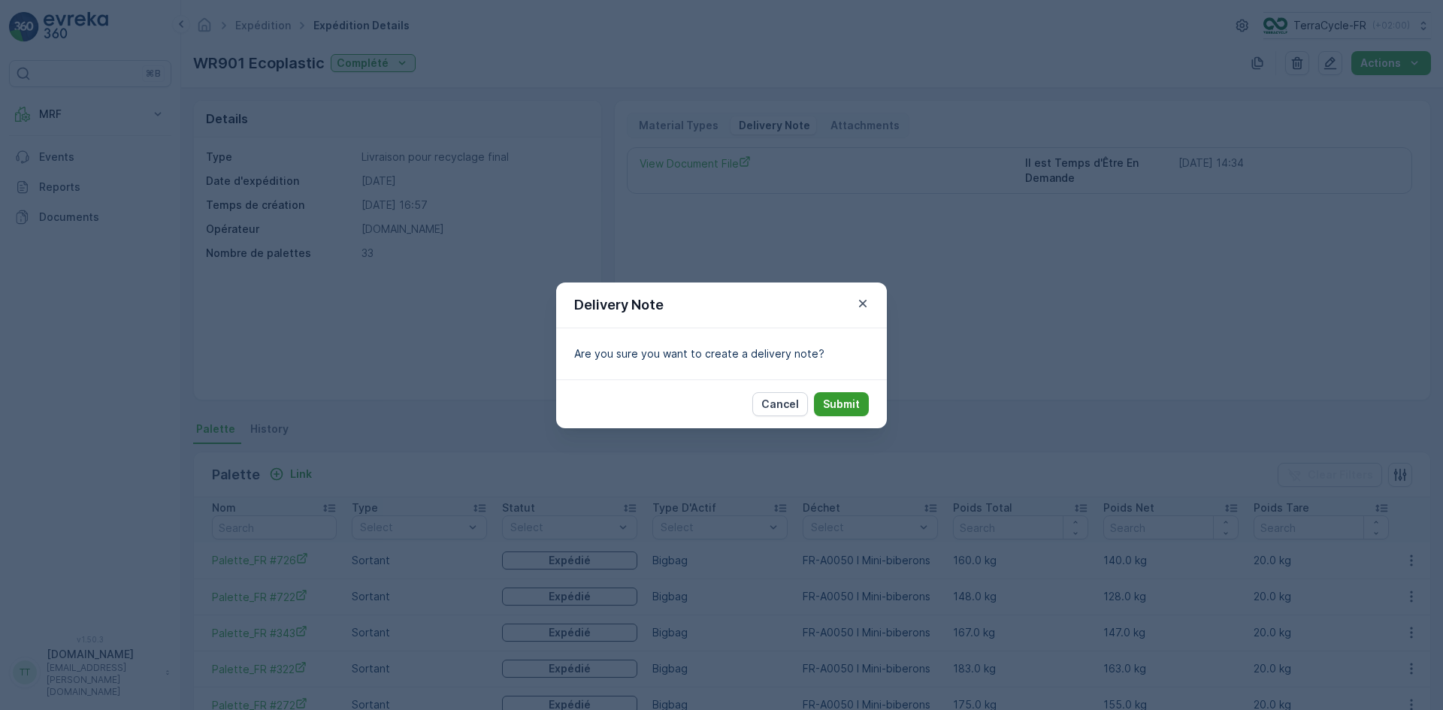
click at [852, 400] on p "Submit" at bounding box center [841, 404] width 37 height 15
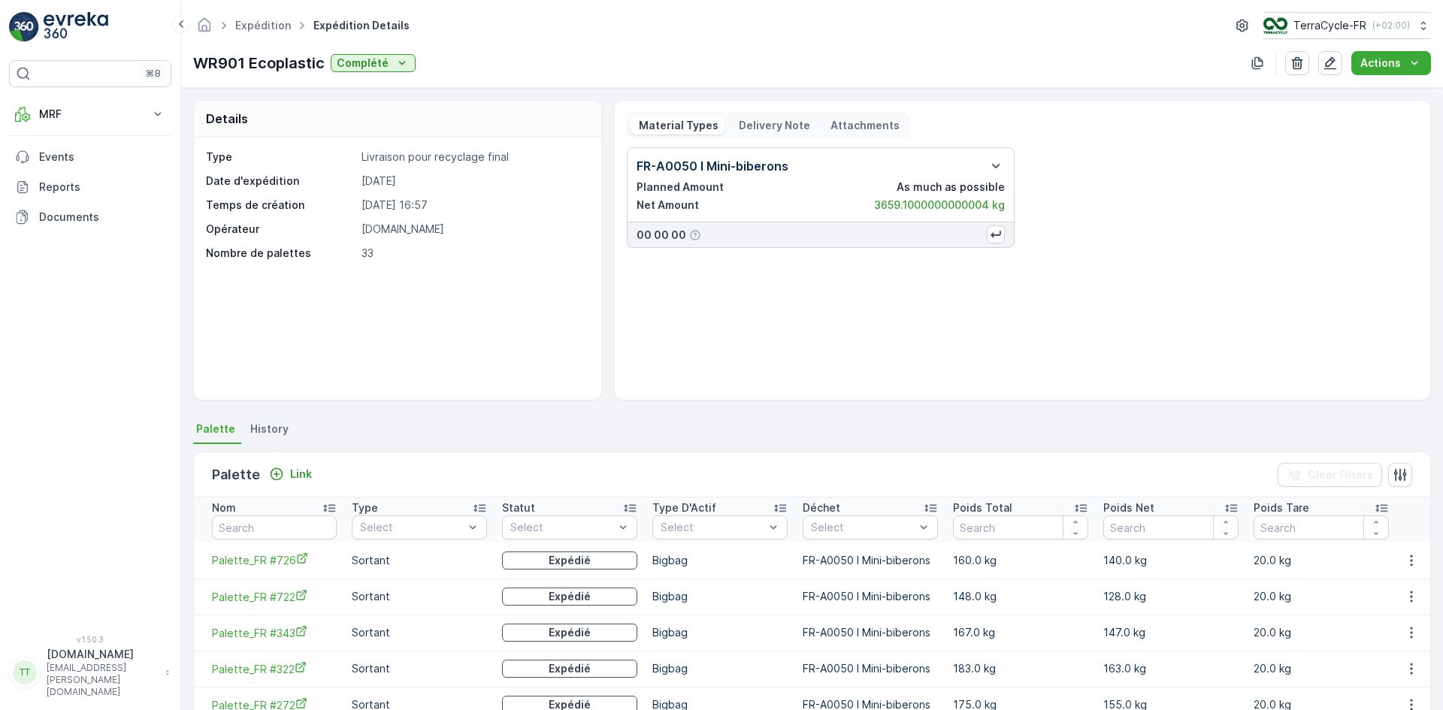
click at [754, 123] on p "Delivery Note" at bounding box center [773, 125] width 74 height 15
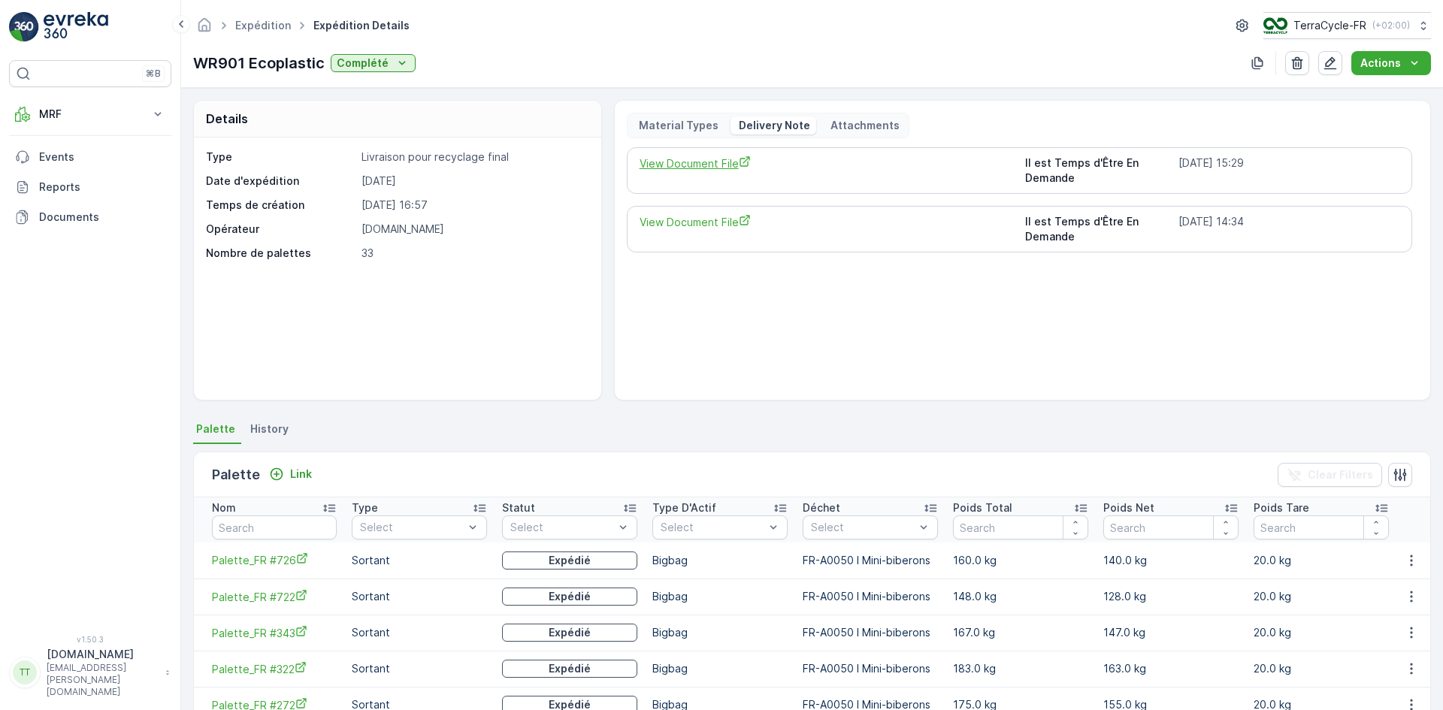
click at [731, 167] on span "View Document File" at bounding box center [826, 164] width 374 height 16
